Goal: Task Accomplishment & Management: Manage account settings

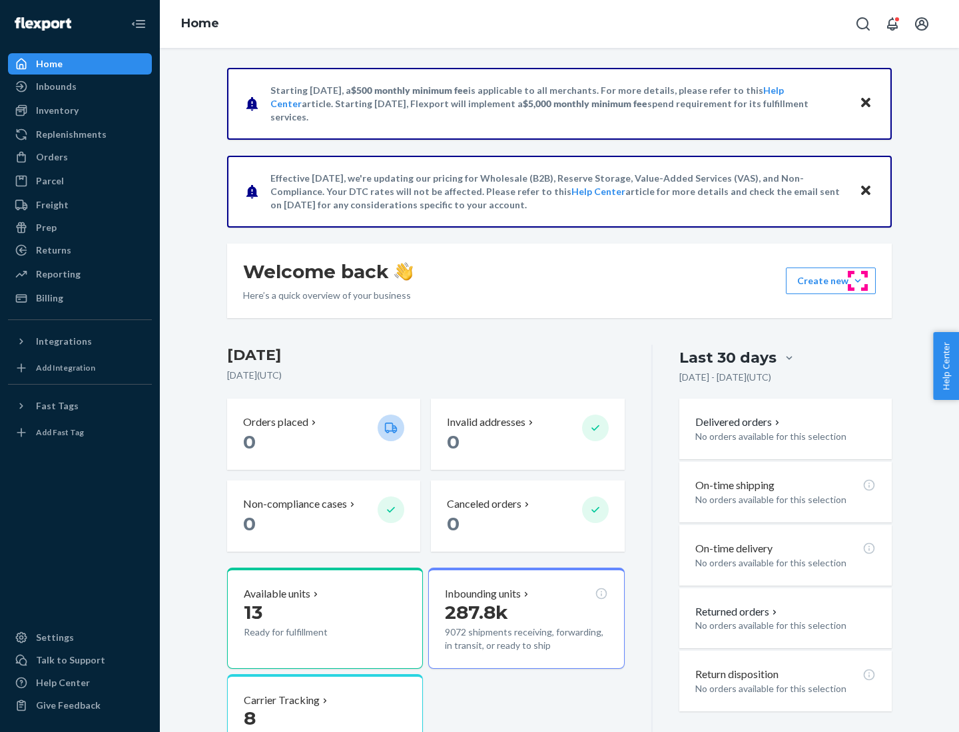
click at [858, 281] on button "Create new Create new inbound Create new order Create new product" at bounding box center [831, 281] width 90 height 27
click at [80, 87] on div "Inbounds" at bounding box center [79, 86] width 141 height 19
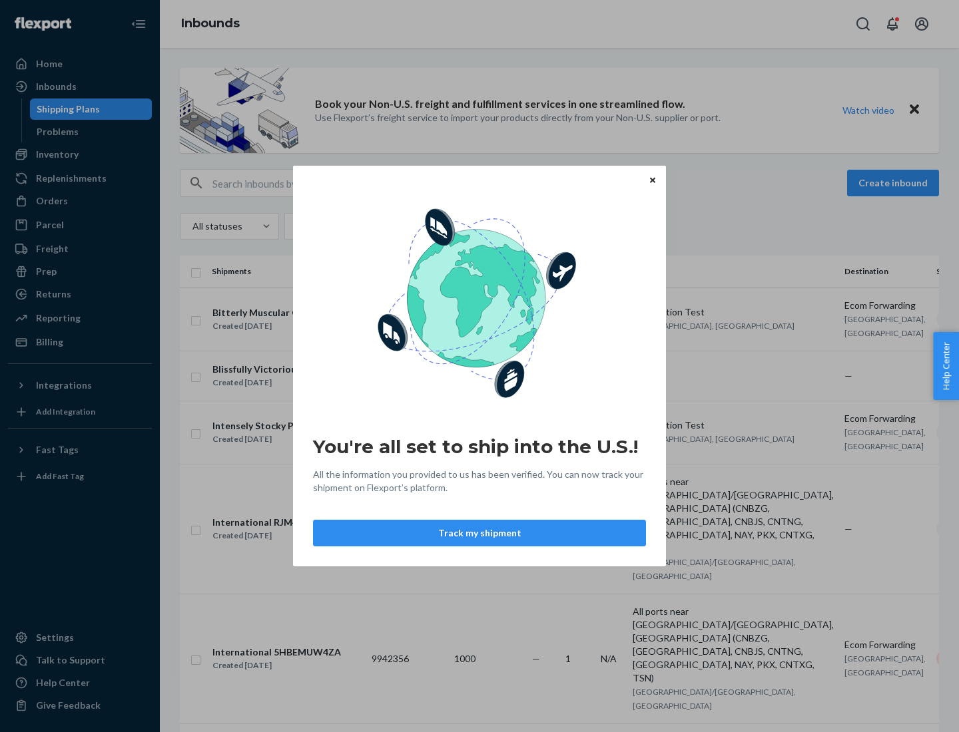
click at [479, 533] on button "Track my shipment" at bounding box center [479, 533] width 333 height 27
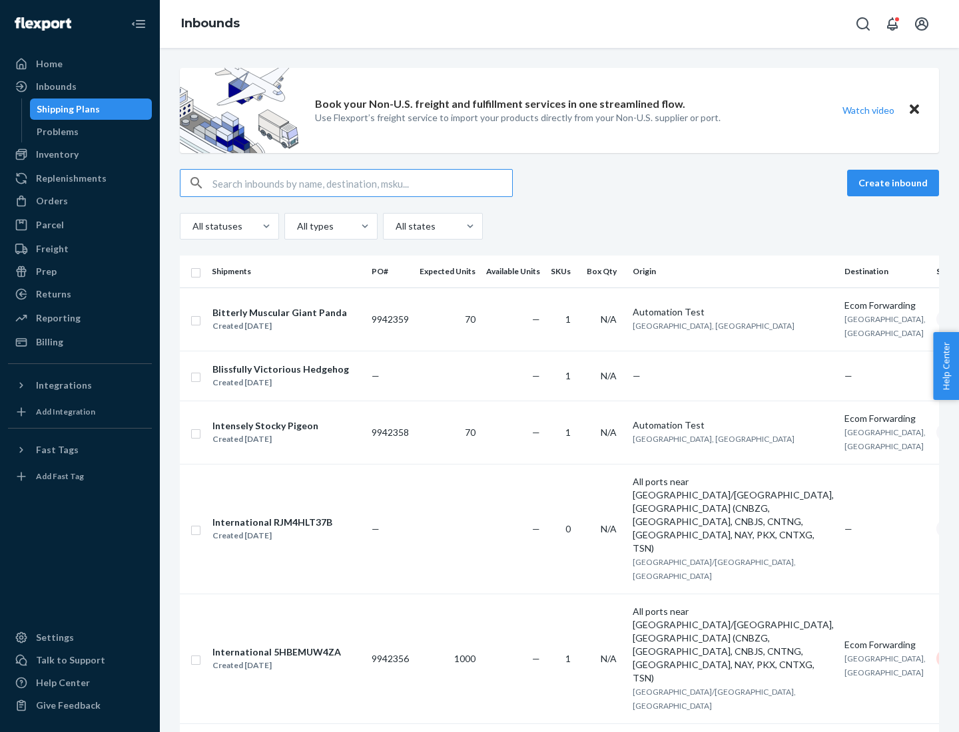
click at [895, 183] on button "Create inbound" at bounding box center [893, 183] width 92 height 27
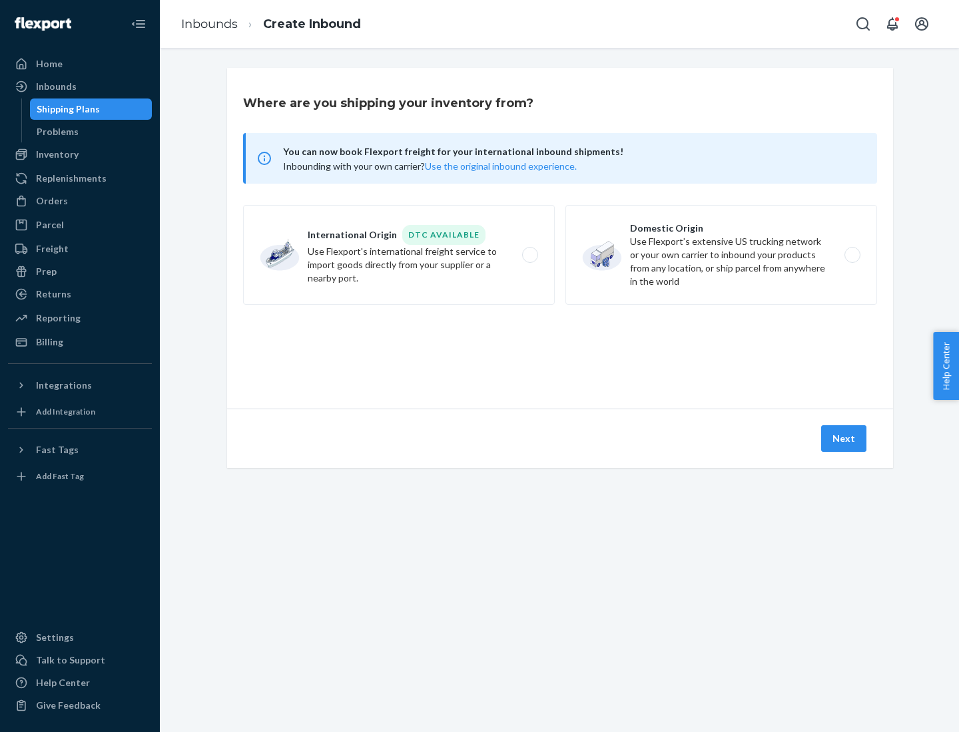
click at [399, 255] on label "International Origin DTC Available Use Flexport's international freight service…" at bounding box center [399, 255] width 312 height 100
click at [529, 255] on input "International Origin DTC Available Use Flexport's international freight service…" at bounding box center [533, 255] width 9 height 9
radio input "true"
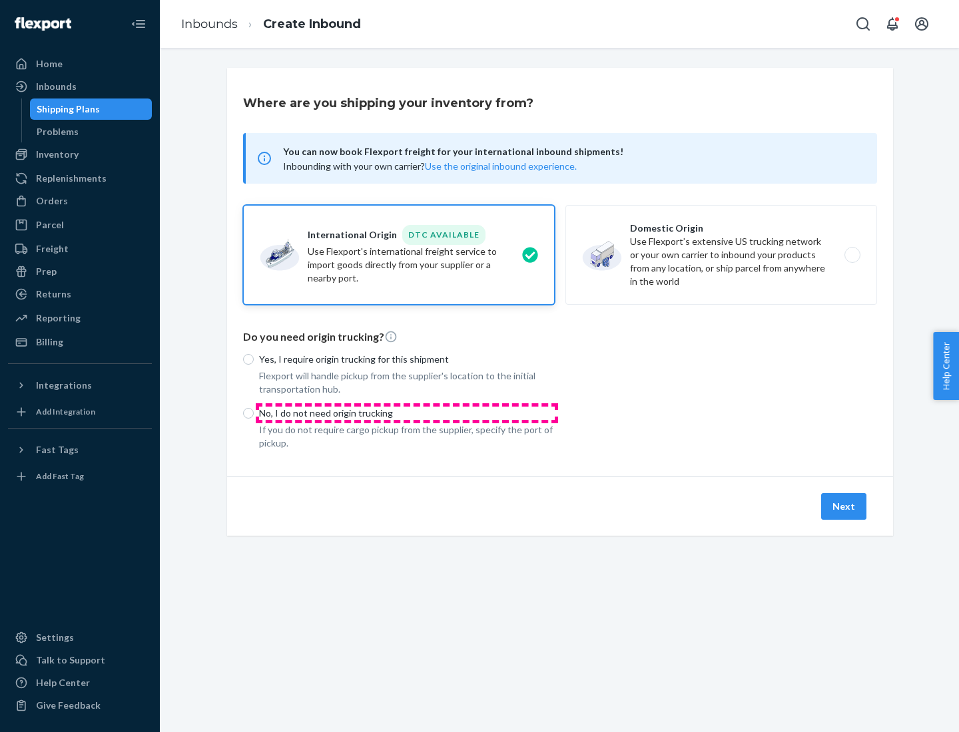
click at [407, 413] on p "No, I do not need origin trucking" at bounding box center [407, 413] width 296 height 13
click at [254, 413] on input "No, I do not need origin trucking" at bounding box center [248, 413] width 11 height 11
radio input "true"
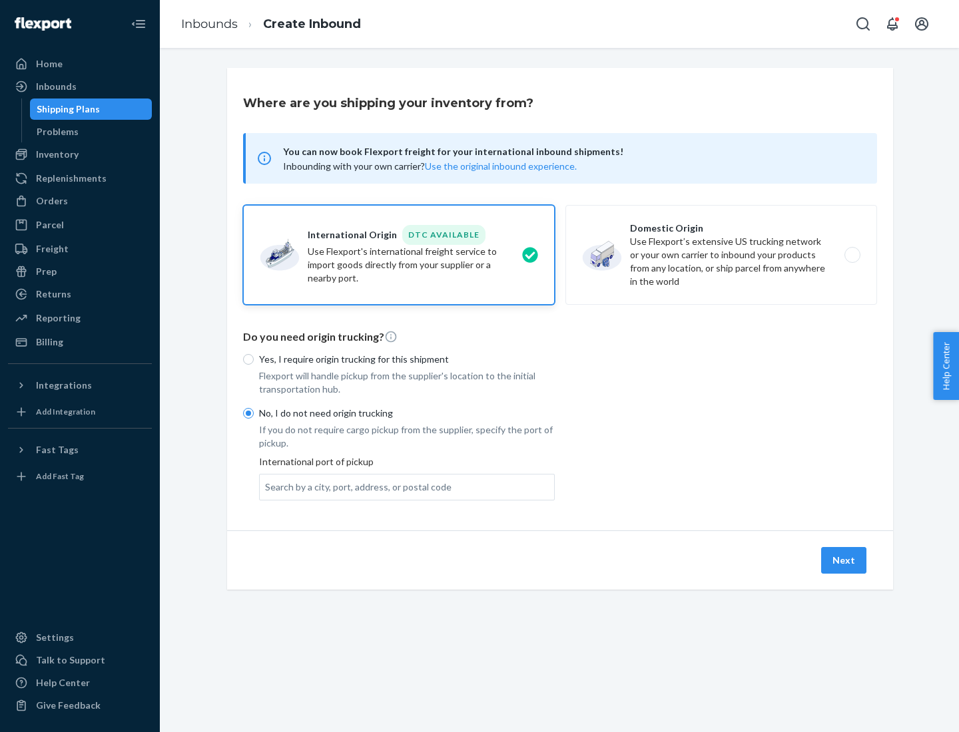
click at [355, 487] on div "Search by a city, port, address, or postal code" at bounding box center [358, 487] width 186 height 13
click at [266, 487] on input "Search by a city, port, address, or postal code" at bounding box center [265, 487] width 1 height 13
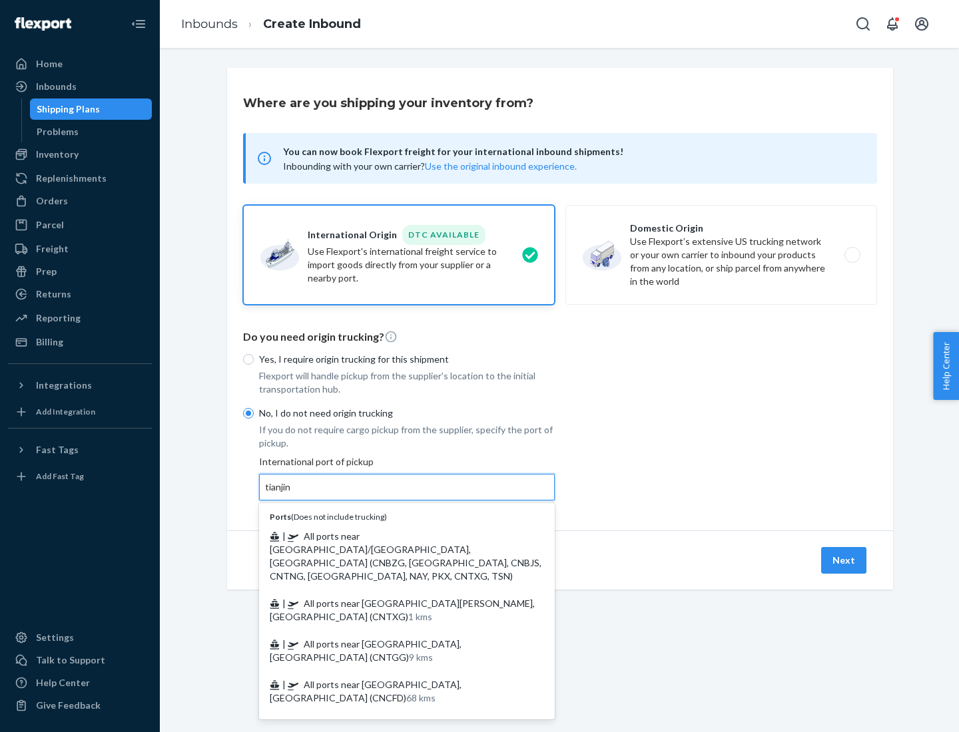
click at [393, 536] on span "| All ports near [GEOGRAPHIC_DATA]/[GEOGRAPHIC_DATA], [GEOGRAPHIC_DATA] (CNBZG,…" at bounding box center [406, 556] width 272 height 51
click at [292, 494] on input "tianjin" at bounding box center [278, 487] width 27 height 13
type input "All ports near [GEOGRAPHIC_DATA]/[GEOGRAPHIC_DATA], [GEOGRAPHIC_DATA] (CNBZG, […"
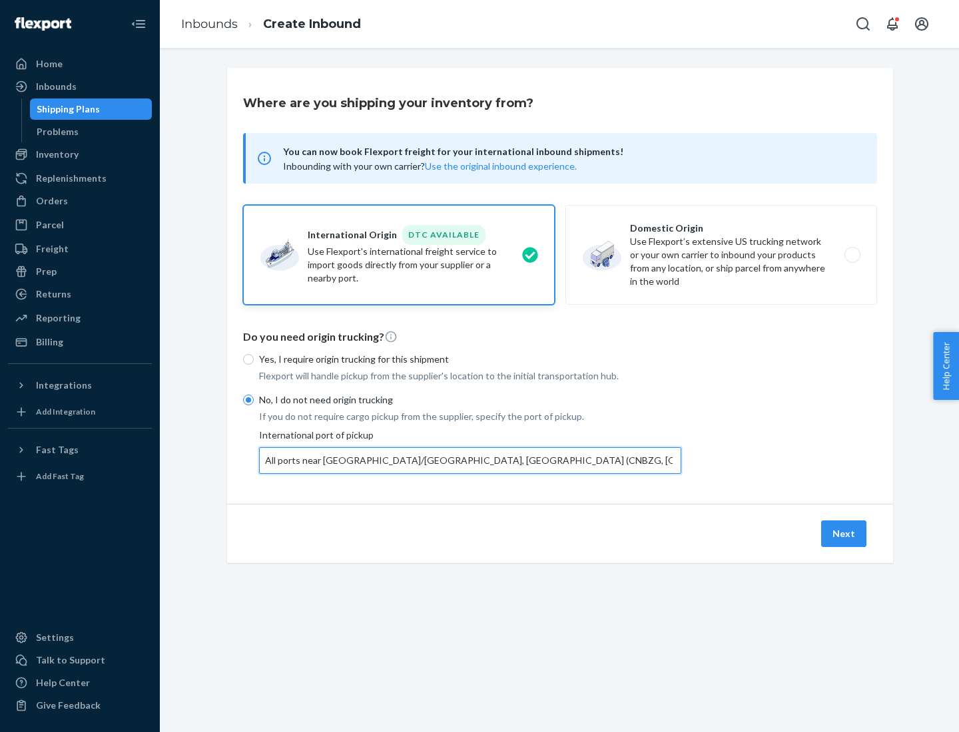
click at [844, 533] on button "Next" at bounding box center [843, 534] width 45 height 27
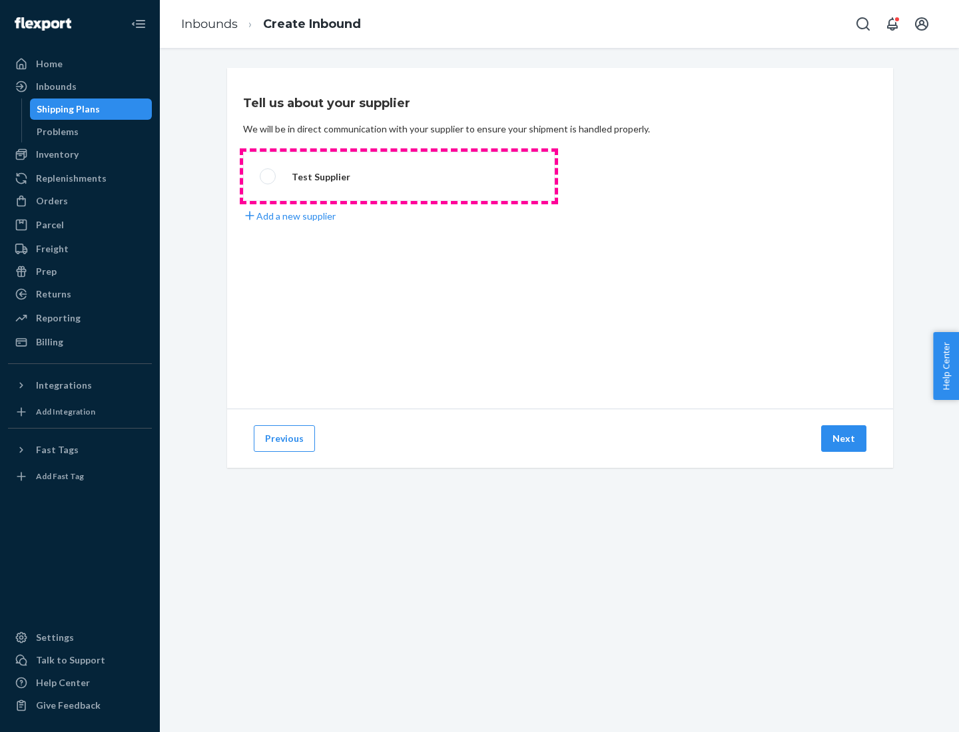
click at [399, 176] on label "Test Supplier" at bounding box center [399, 176] width 312 height 49
click at [268, 176] on input "Test Supplier" at bounding box center [264, 176] width 9 height 9
radio input "true"
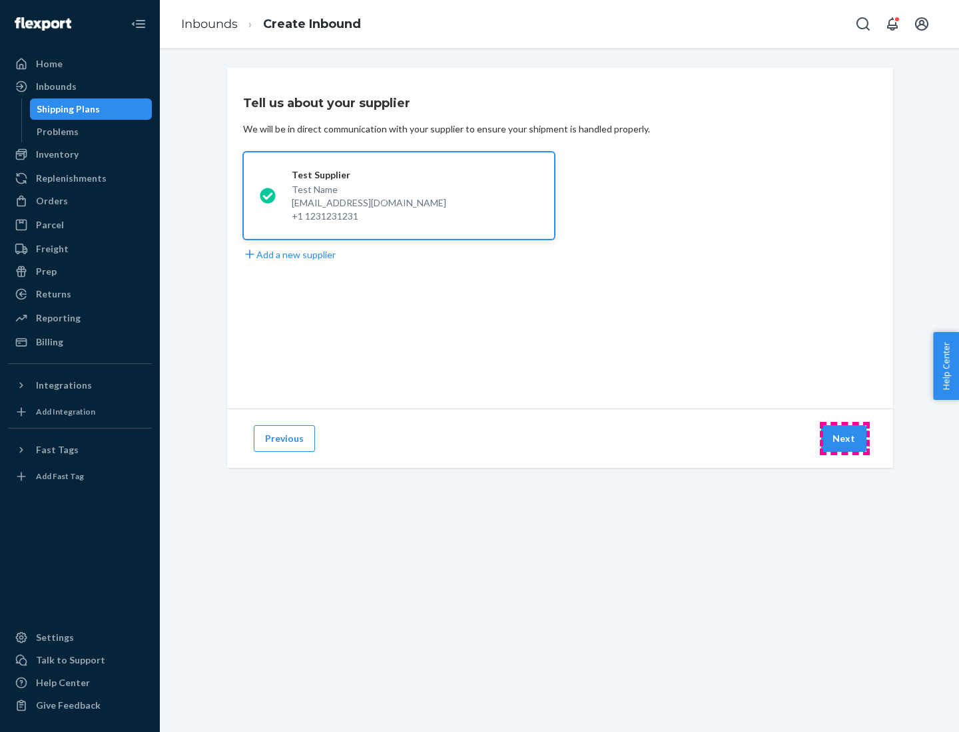
click at [844, 439] on button "Next" at bounding box center [843, 438] width 45 height 27
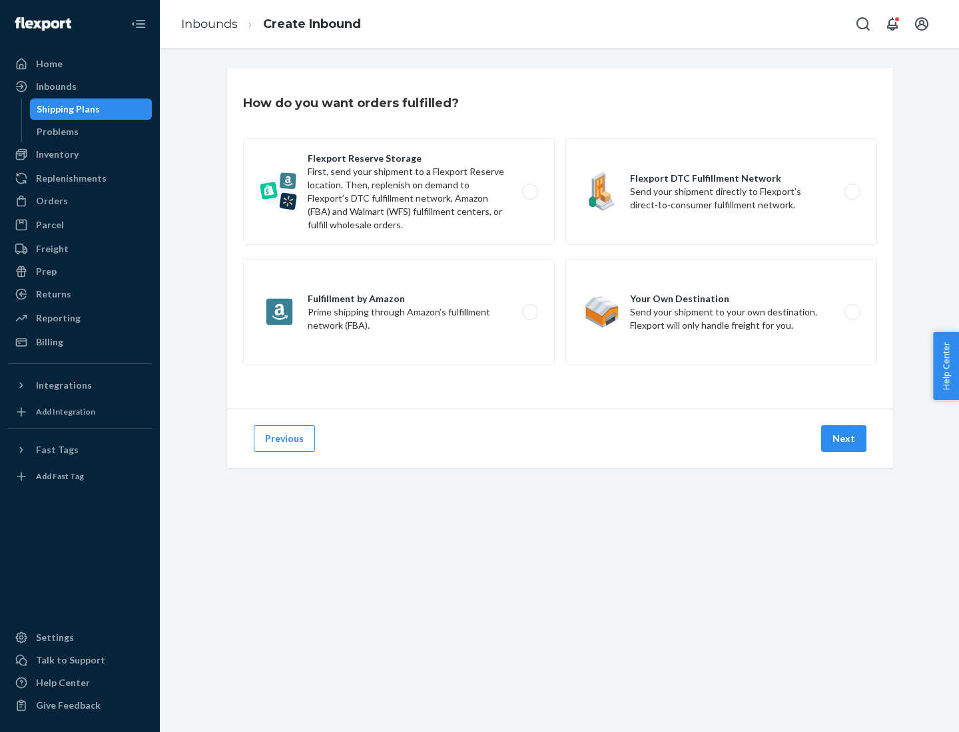
click at [399, 192] on label "Flexport Reserve Storage First, send your shipment to a Flexport Reserve locati…" at bounding box center [399, 191] width 312 height 107
click at [529, 192] on input "Flexport Reserve Storage First, send your shipment to a Flexport Reserve locati…" at bounding box center [533, 192] width 9 height 9
radio input "true"
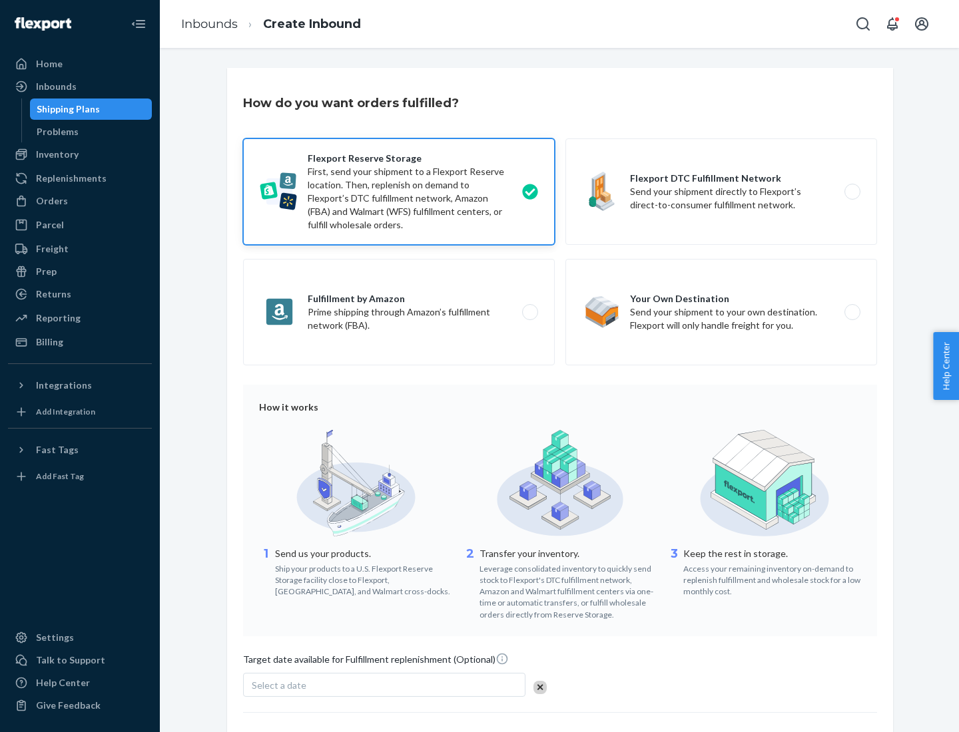
scroll to position [109, 0]
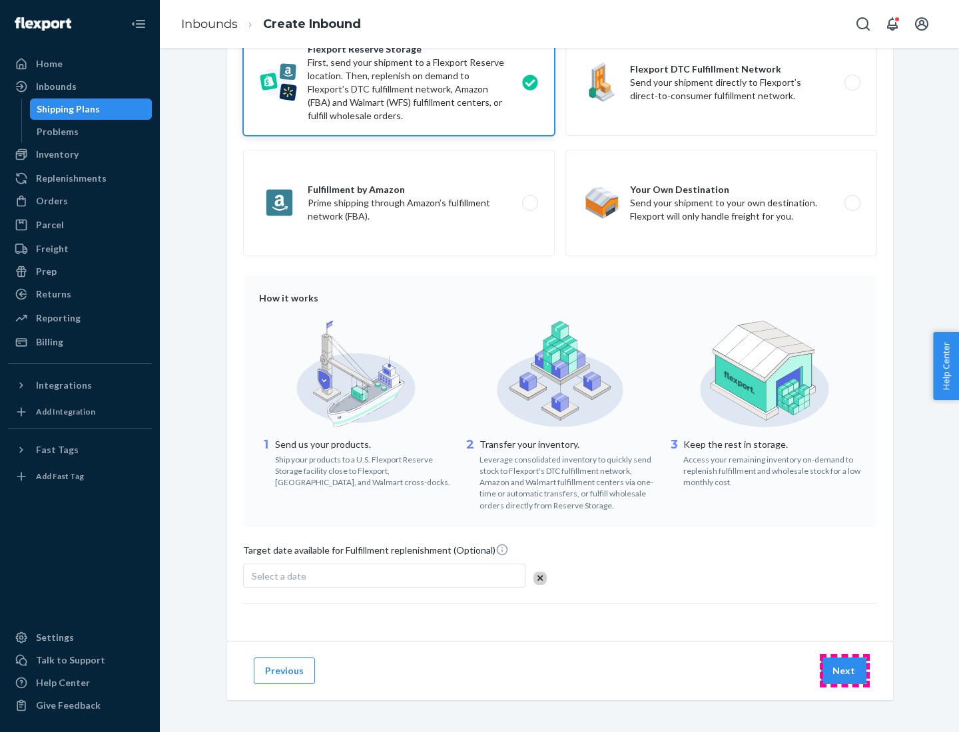
click at [844, 670] on button "Next" at bounding box center [843, 671] width 45 height 27
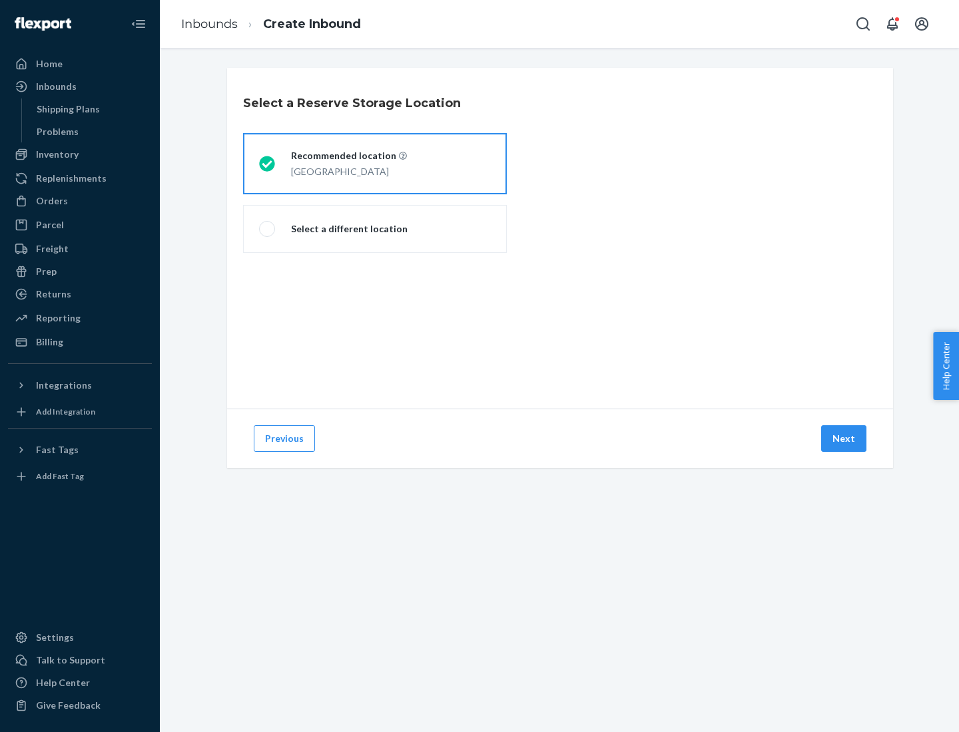
click at [375, 164] on div "[GEOGRAPHIC_DATA]" at bounding box center [349, 170] width 116 height 16
click at [268, 164] on input "Recommended location [GEOGRAPHIC_DATA]" at bounding box center [263, 164] width 9 height 9
click at [844, 439] on button "Next" at bounding box center [843, 438] width 45 height 27
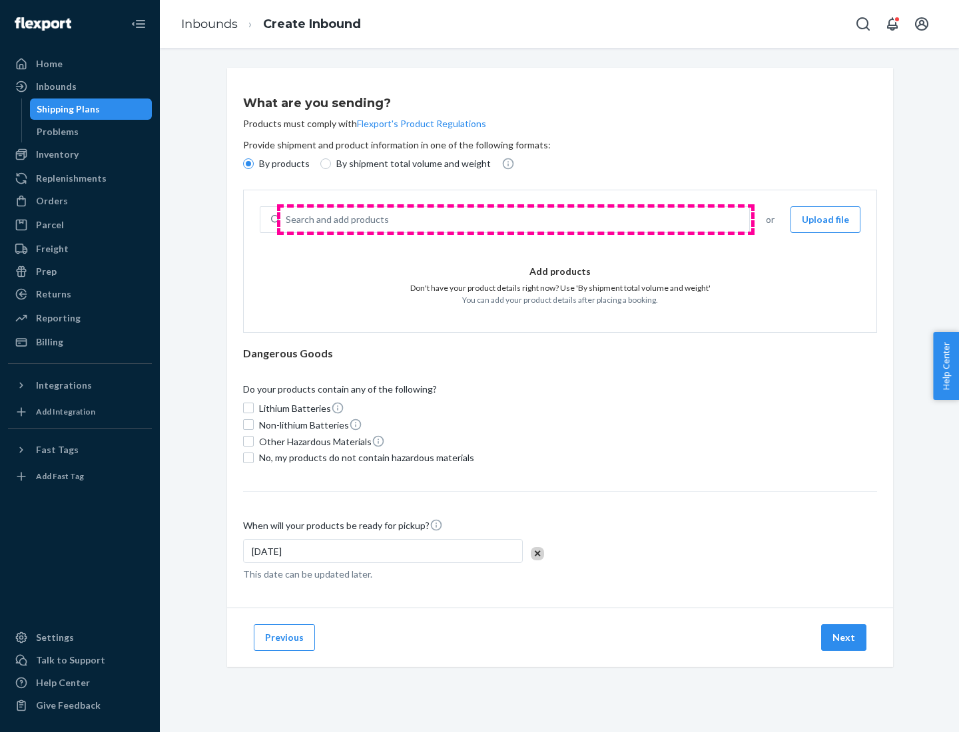
click at [515, 220] on div "Search and add products" at bounding box center [514, 220] width 469 height 24
click at [287, 220] on input "Search and add products" at bounding box center [286, 219] width 1 height 13
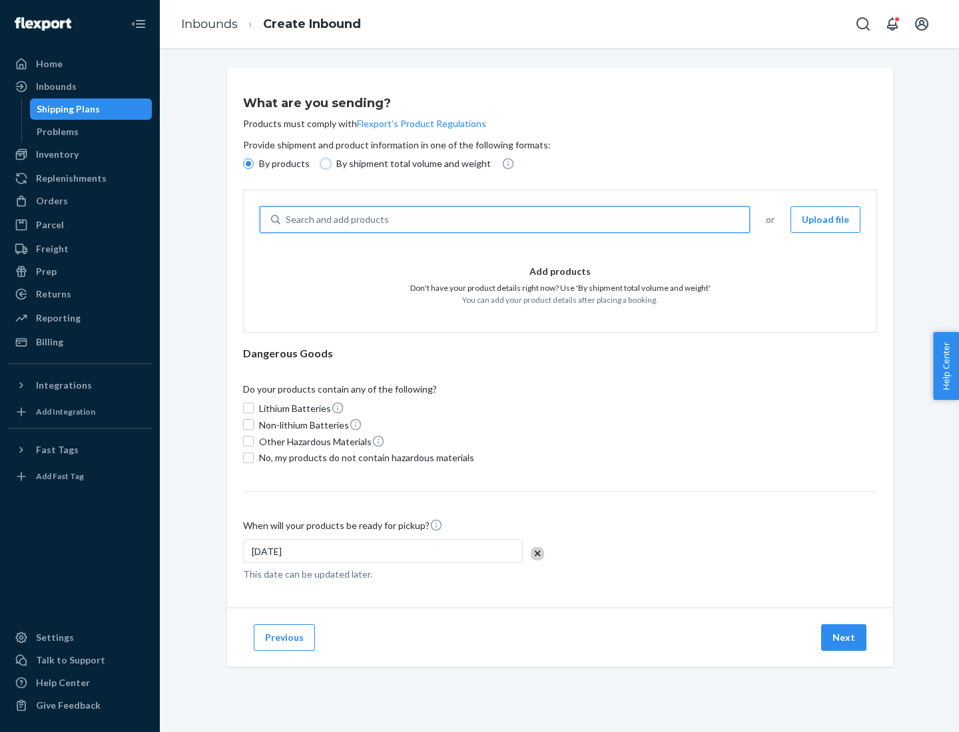
click at [324, 164] on input "By shipment total volume and weight" at bounding box center [325, 163] width 11 height 11
radio input "true"
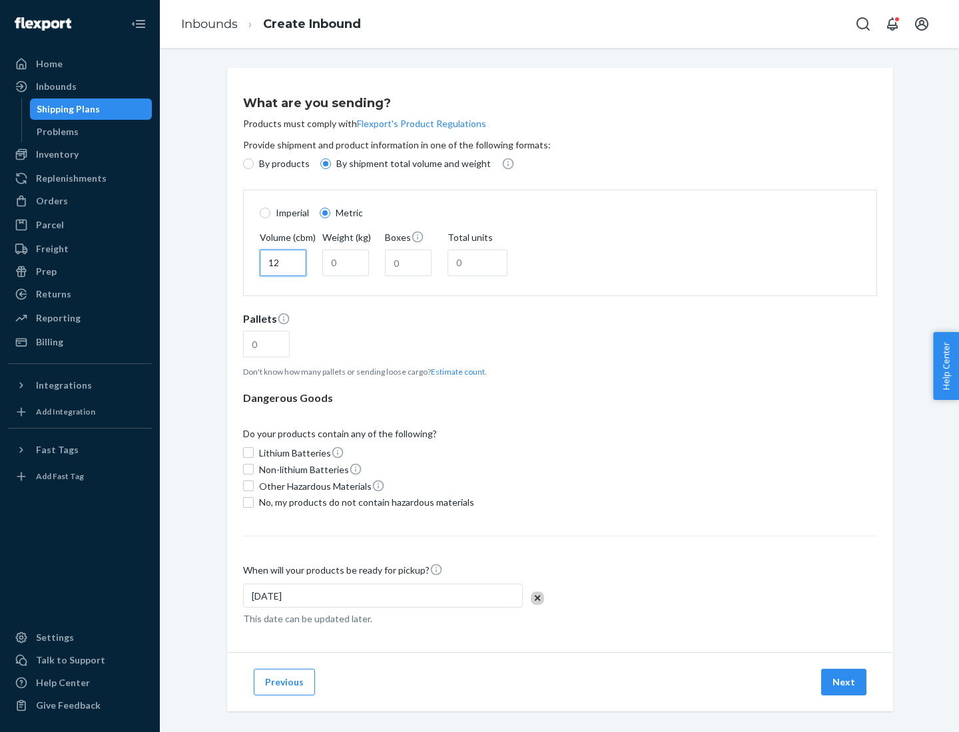
type input "12"
type input "22"
type input "222"
type input "121"
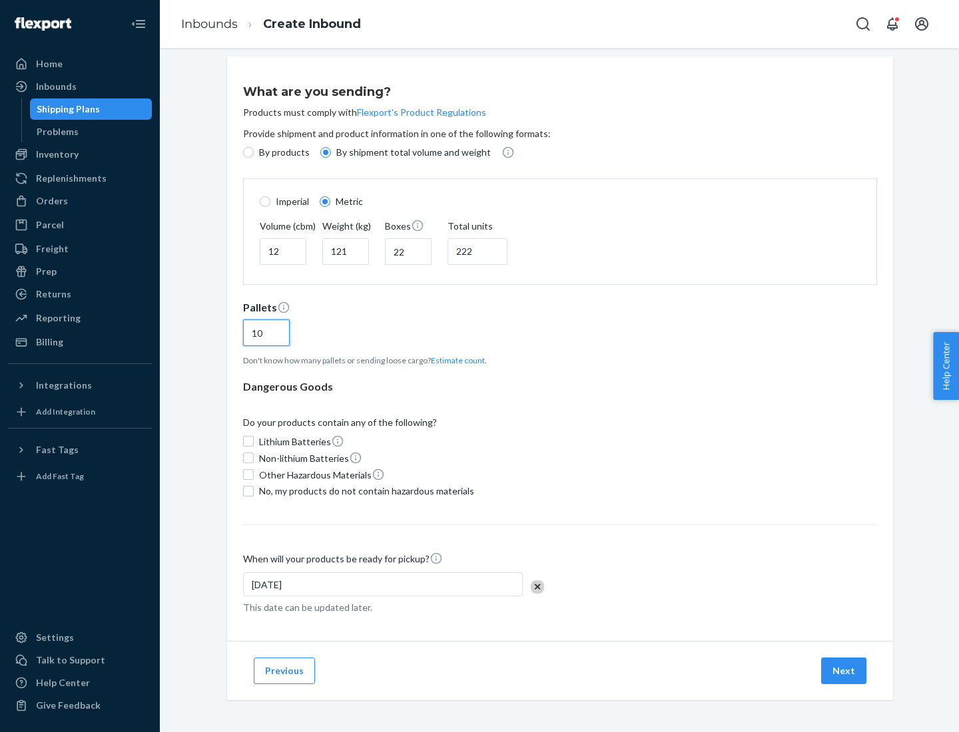
type input "10"
click at [364, 491] on span "No, my products do not contain hazardous materials" at bounding box center [366, 491] width 215 height 13
click at [254, 491] on input "No, my products do not contain hazardous materials" at bounding box center [248, 491] width 11 height 11
checkbox input "true"
click at [844, 670] on button "Next" at bounding box center [843, 671] width 45 height 27
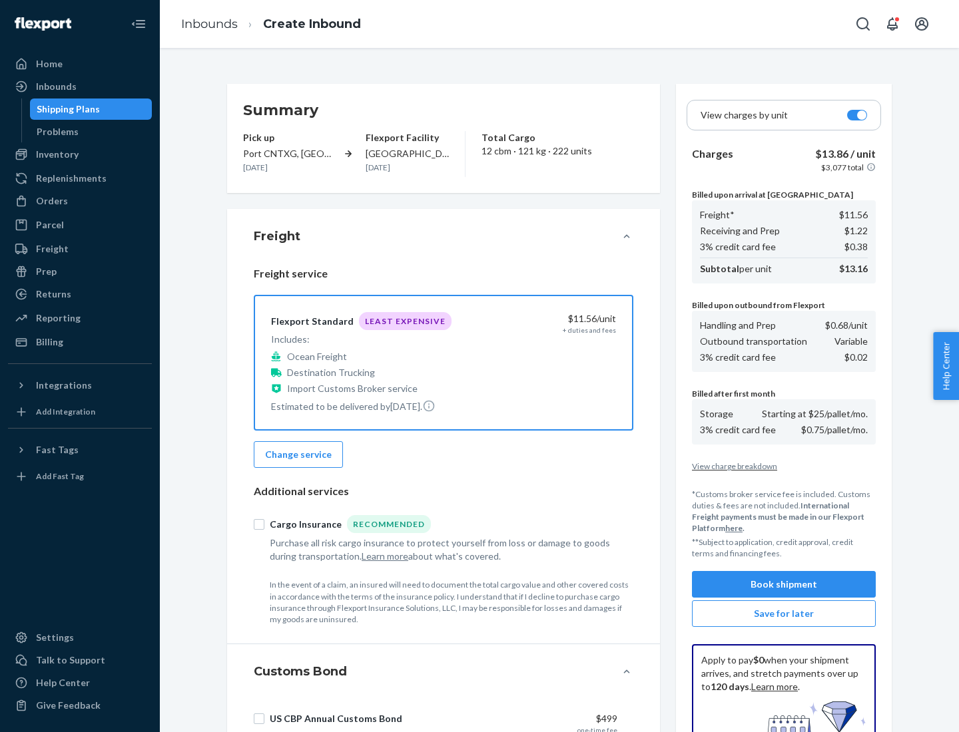
scroll to position [194, 0]
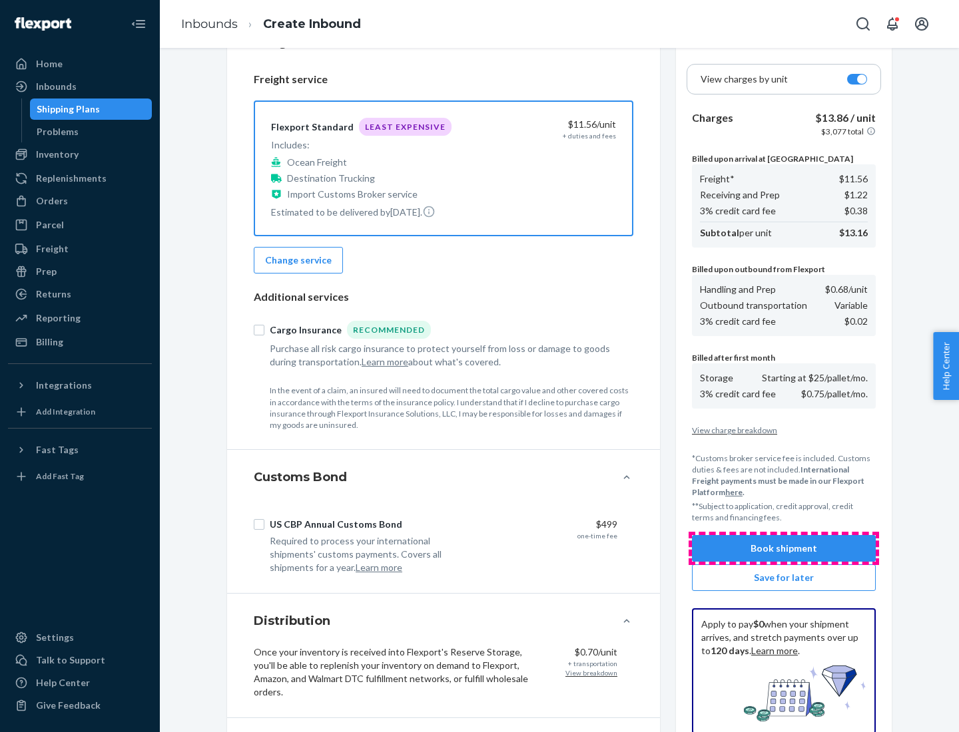
click at [784, 549] on button "Book shipment" at bounding box center [784, 548] width 184 height 27
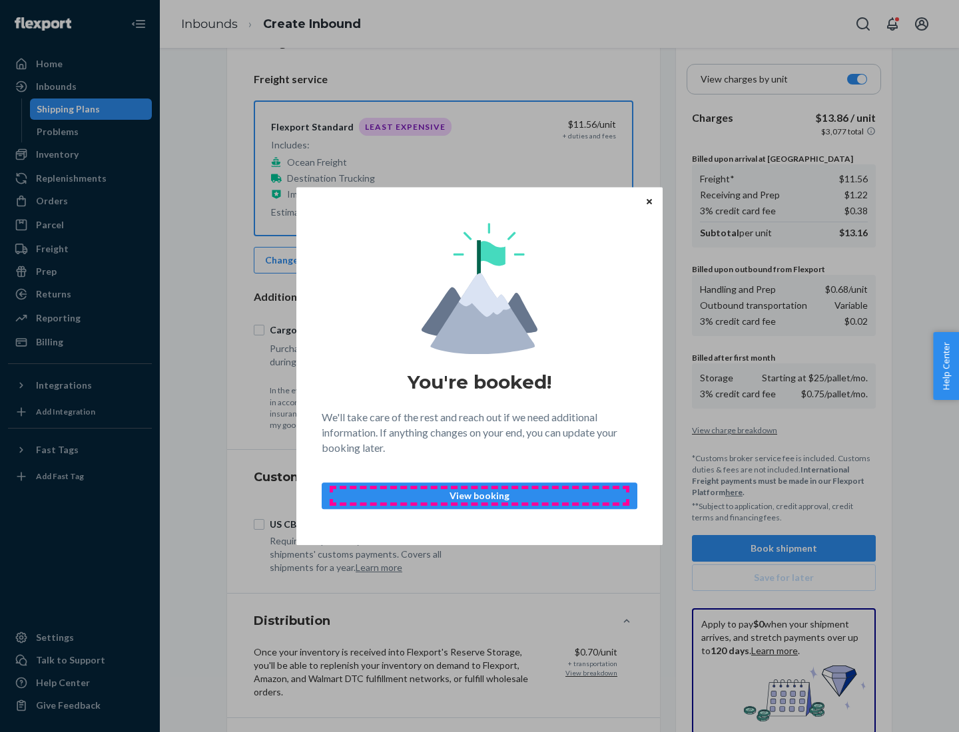
click at [479, 495] on p "View booking" at bounding box center [479, 495] width 293 height 13
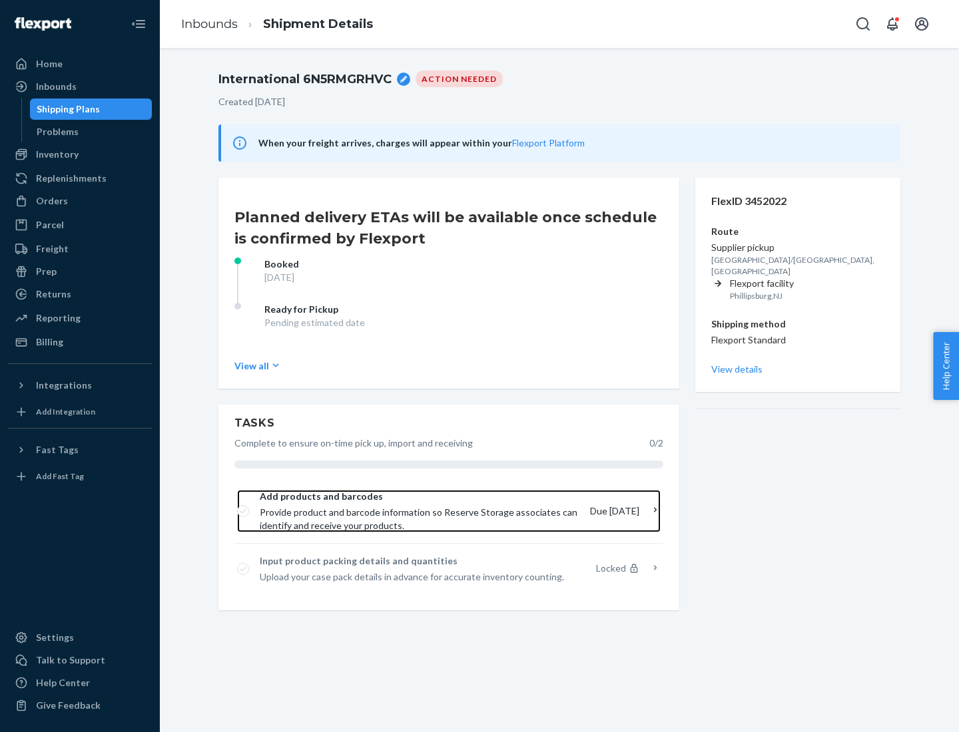
click at [421, 511] on span "Provide product and barcode information so Reserve Storage associates can ident…" at bounding box center [420, 519] width 320 height 27
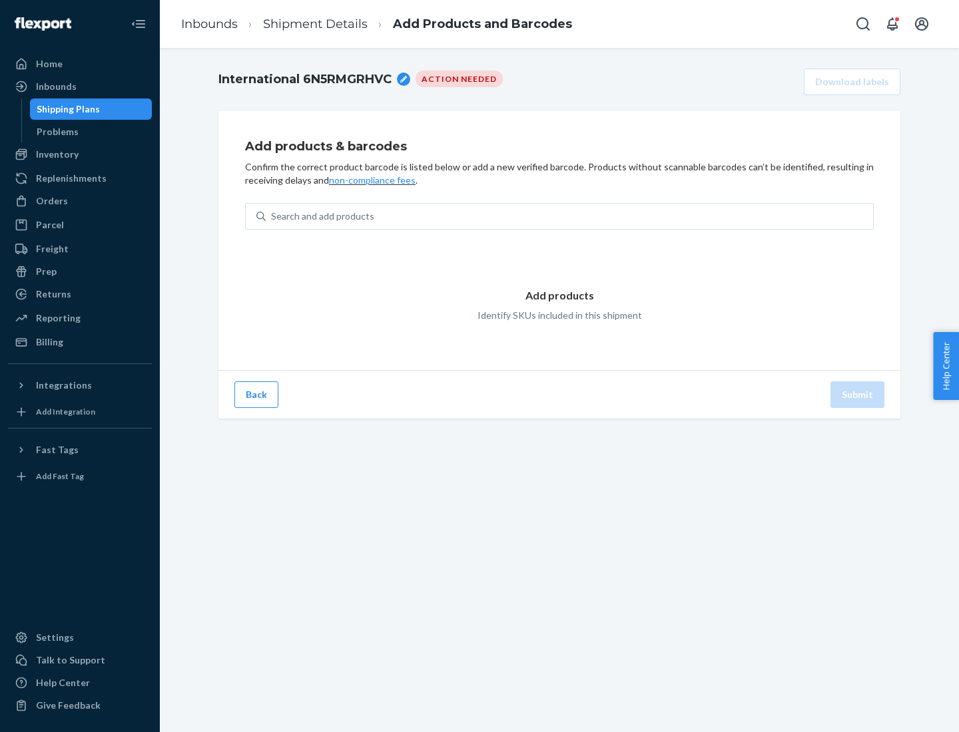
click at [569, 216] on div "Search and add products" at bounding box center [569, 216] width 607 height 24
click at [272, 216] on input "Search and add products" at bounding box center [271, 216] width 1 height 13
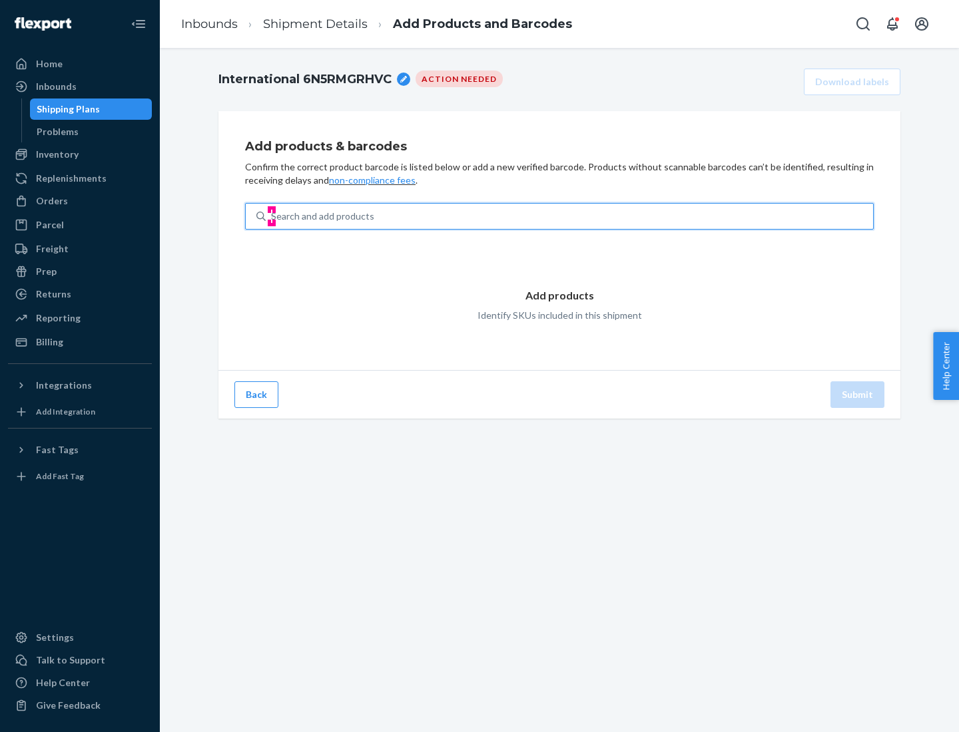
type input "test"
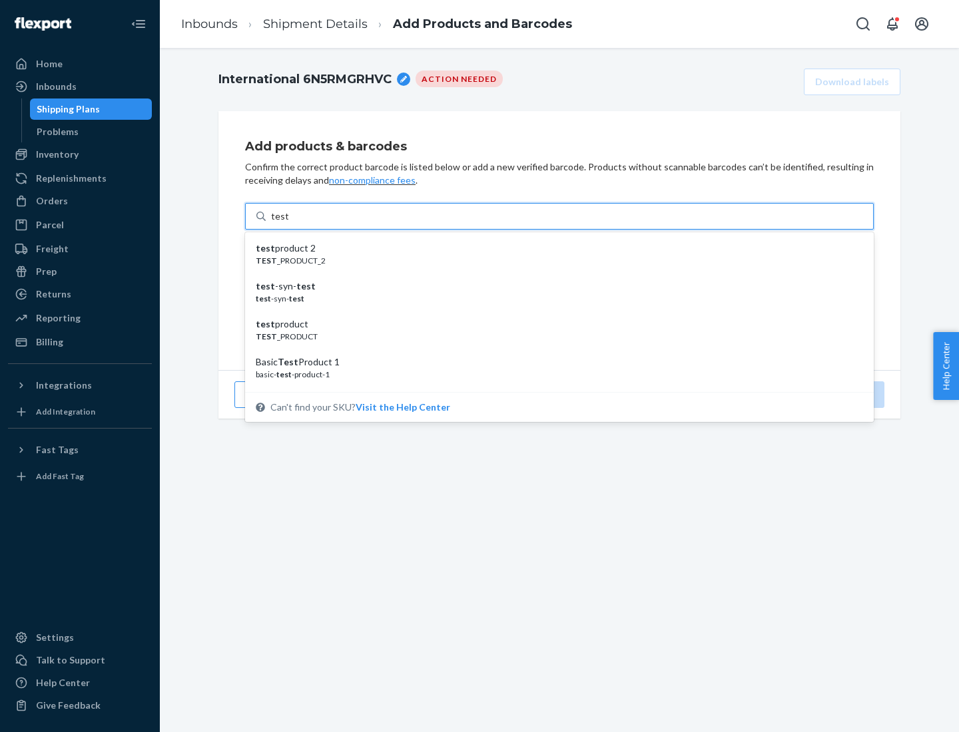
scroll to position [50, 0]
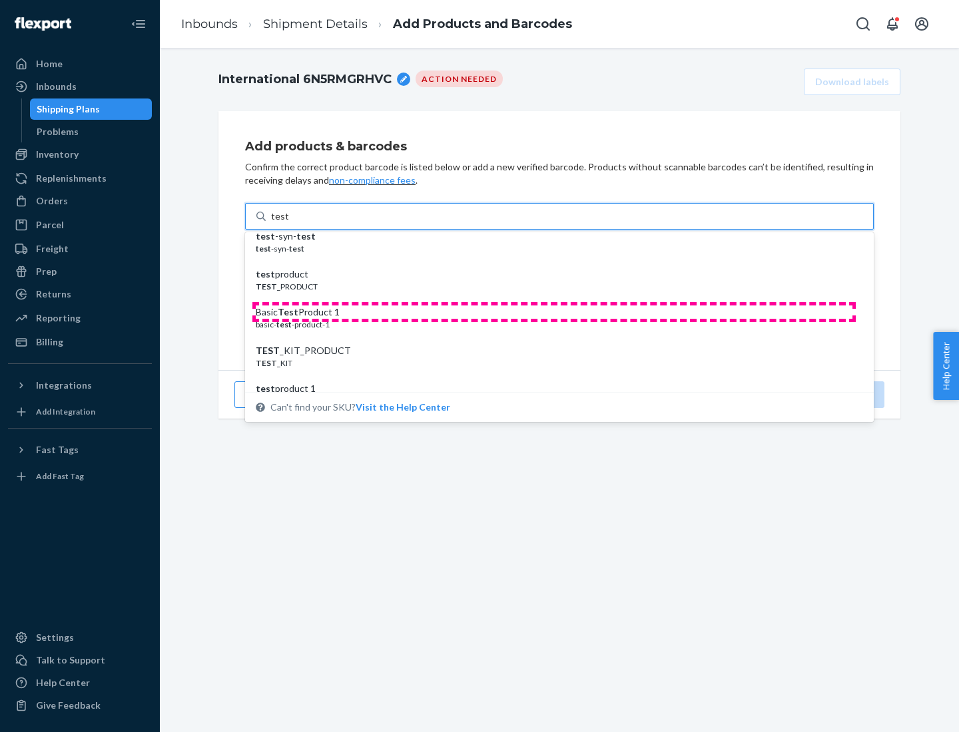
click at [554, 312] on div "Basic Test Product 1" at bounding box center [554, 312] width 597 height 13
click at [288, 223] on input "test" at bounding box center [279, 216] width 17 height 13
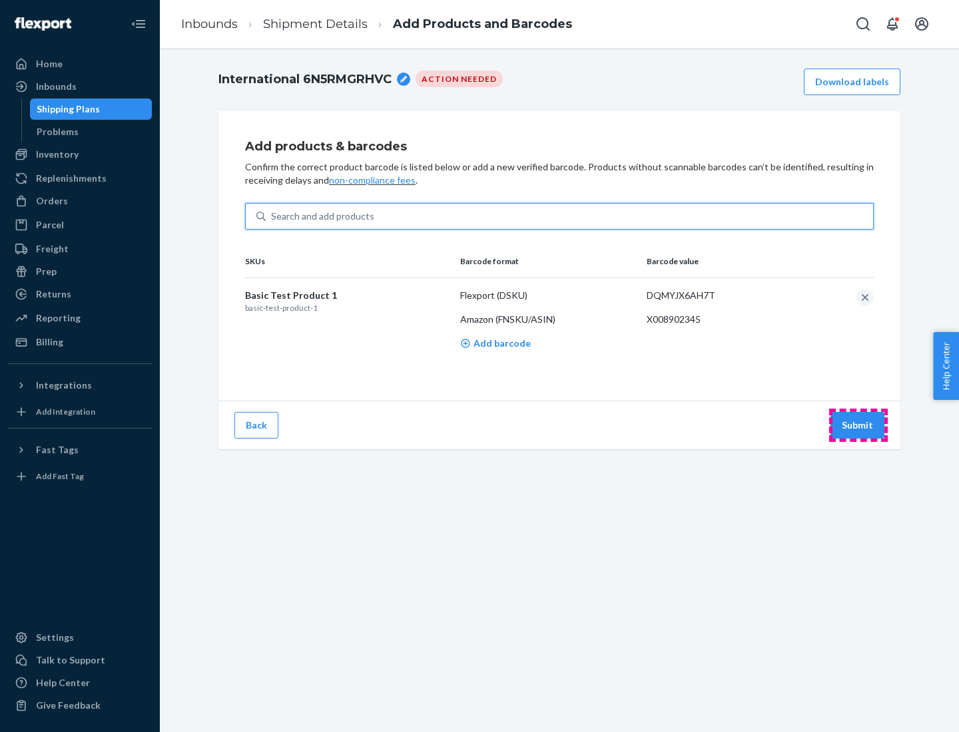
click at [858, 425] on button "Submit" at bounding box center [857, 425] width 54 height 27
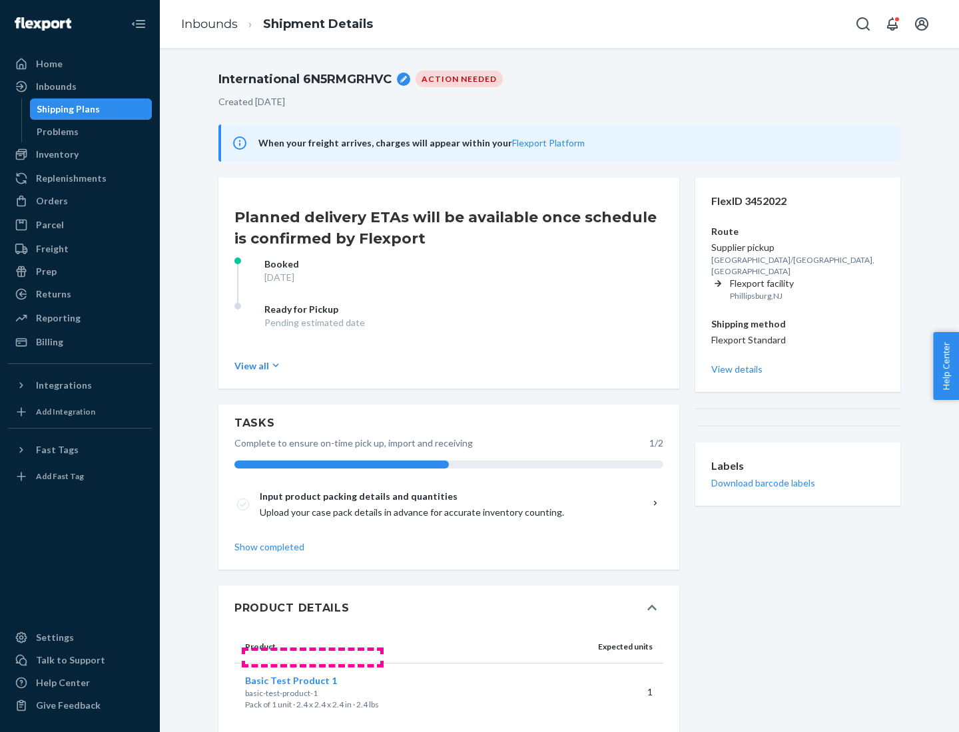
scroll to position [23, 0]
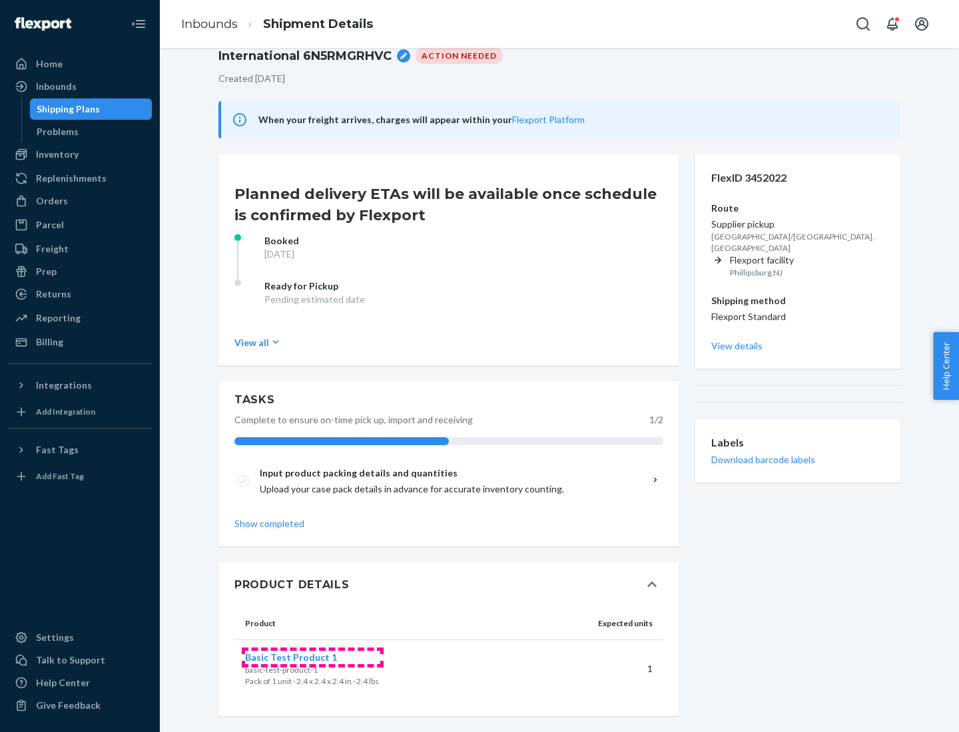
click at [312, 657] on span "Basic Test Product 1" at bounding box center [291, 657] width 92 height 11
